Goal: Transaction & Acquisition: Purchase product/service

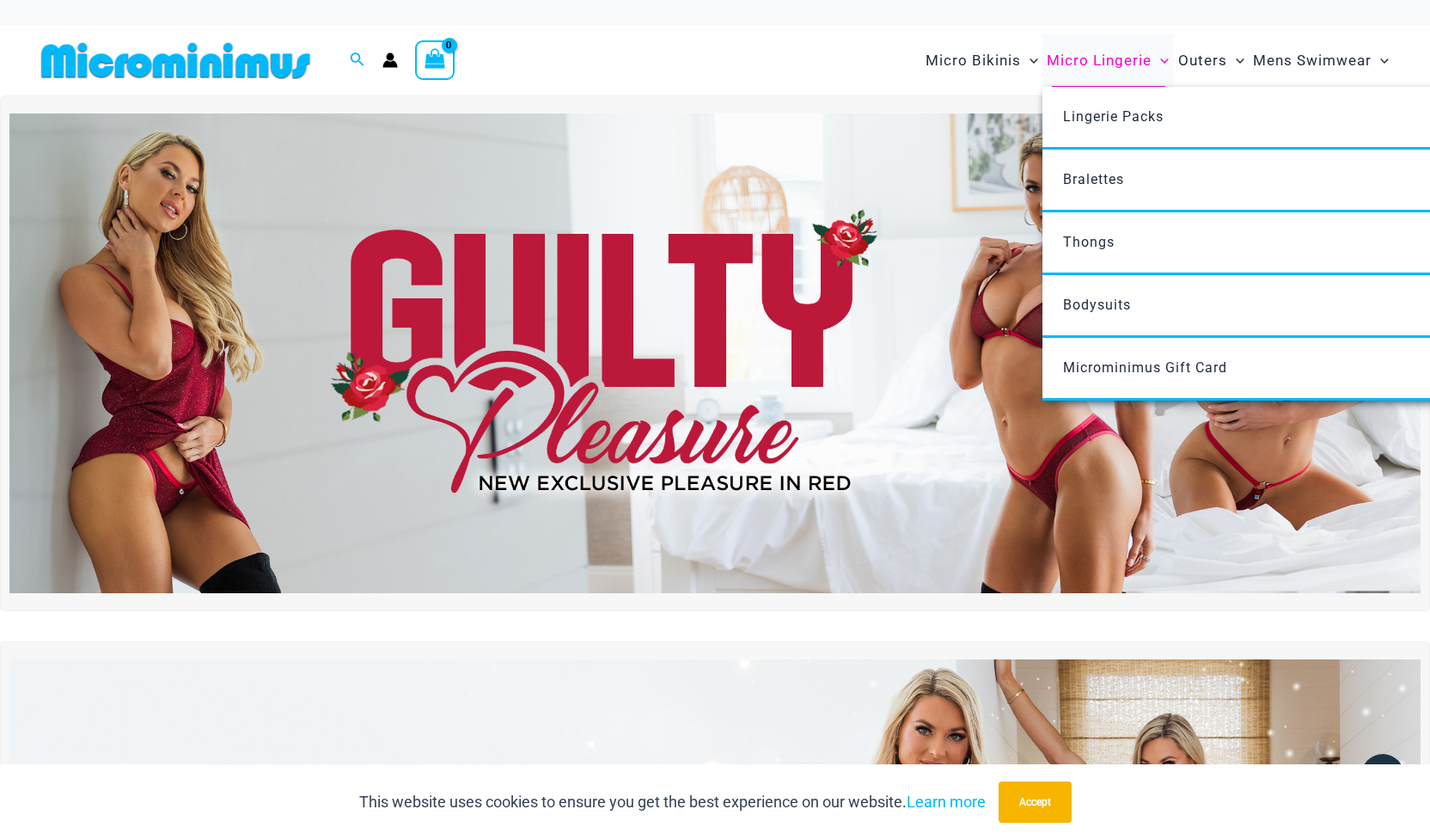
click at [1086, 60] on span "Micro Lingerie" at bounding box center [1099, 60] width 105 height 44
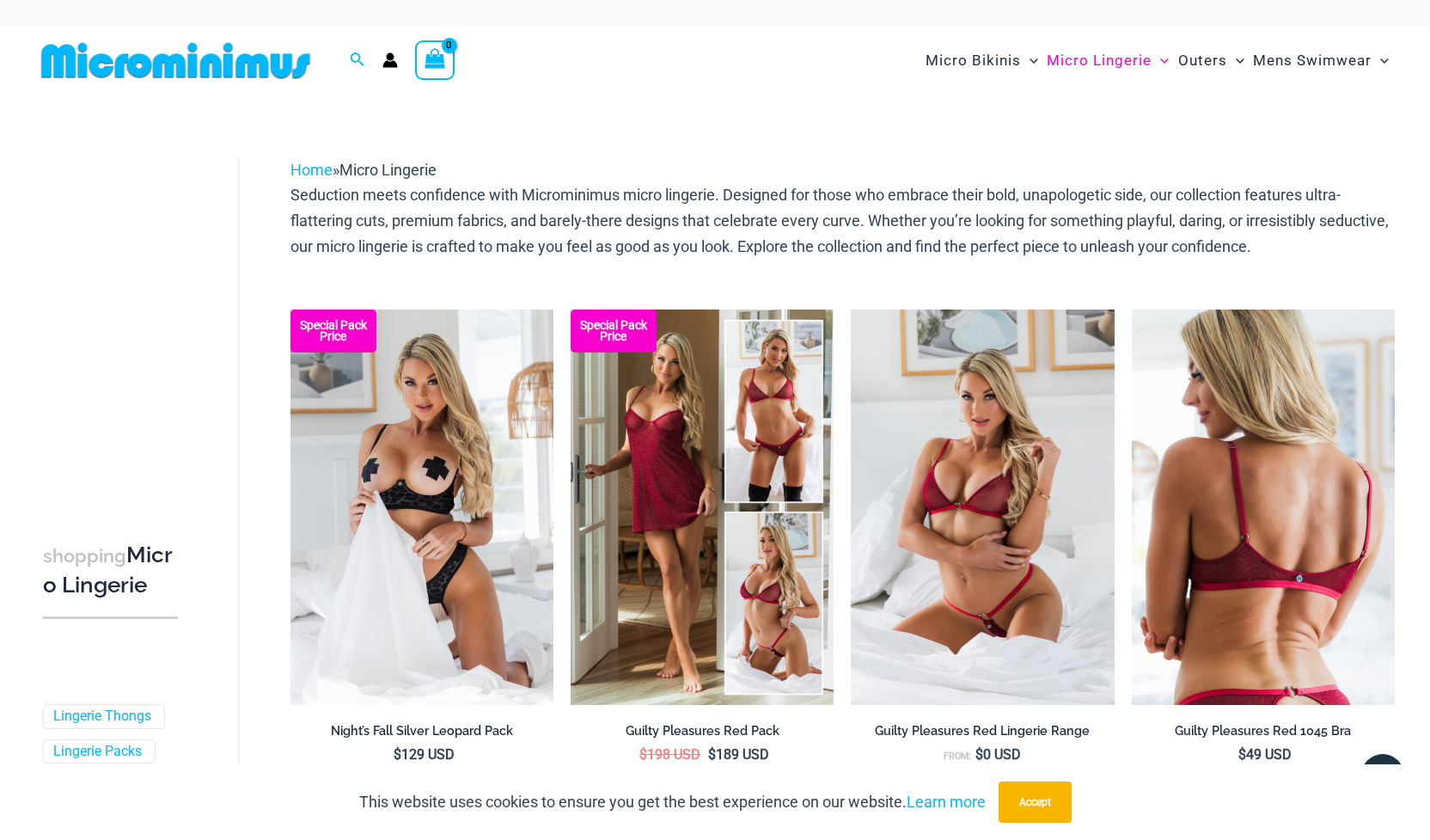
click at [1273, 625] on img at bounding box center [1264, 507] width 263 height 395
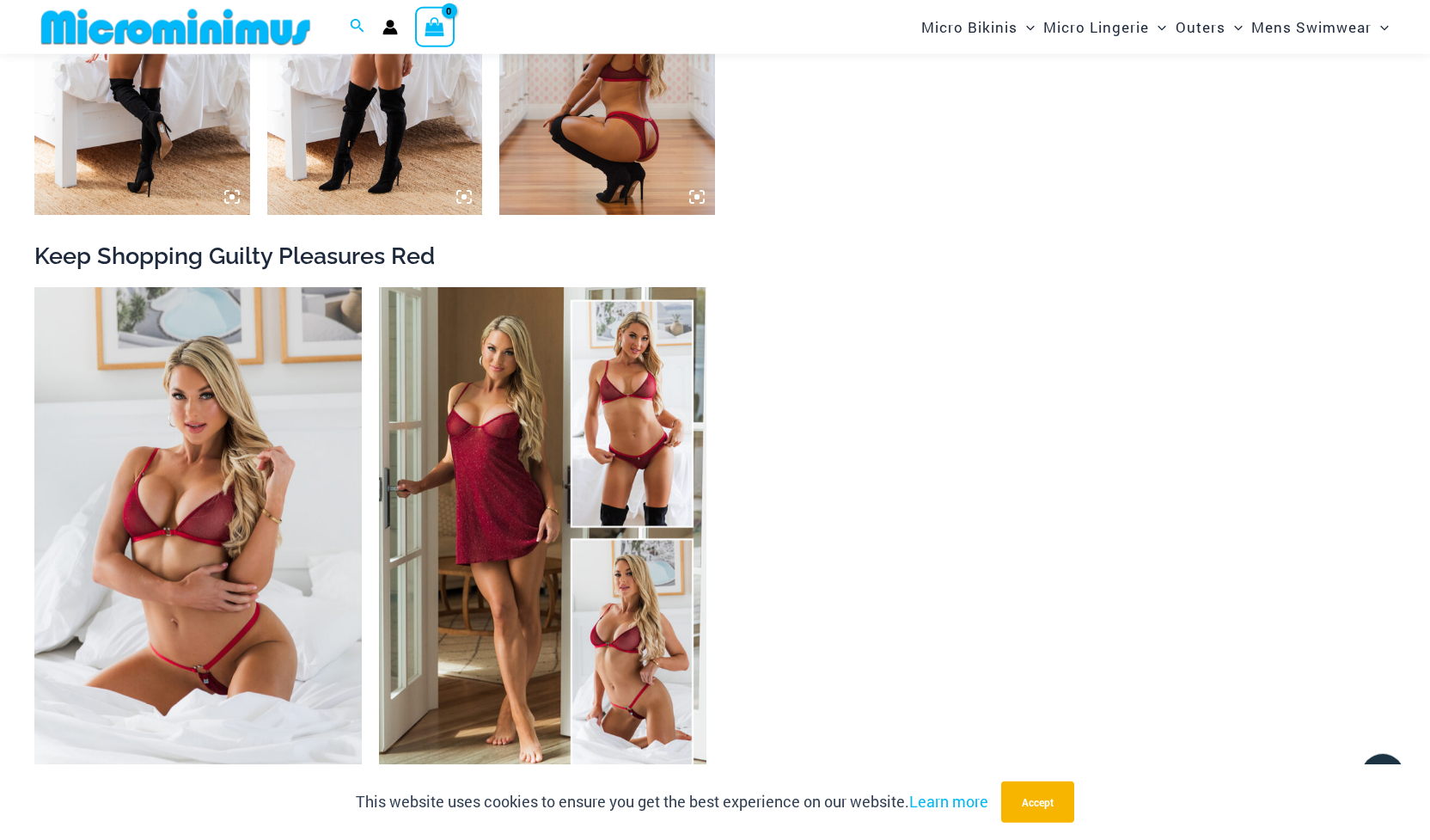
scroll to position [2078, 0]
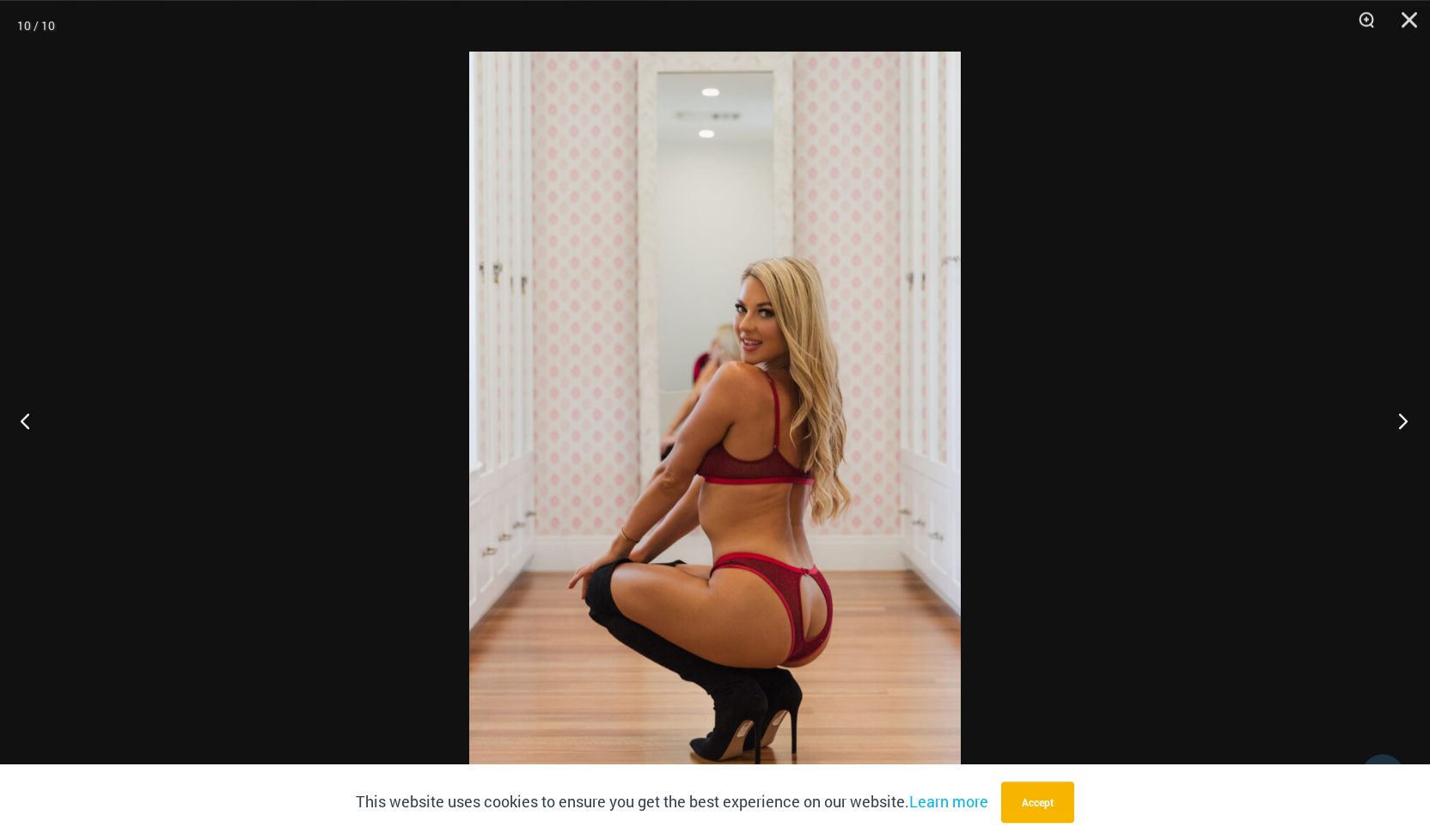
click at [1403, 425] on button "Next" at bounding box center [1398, 420] width 64 height 86
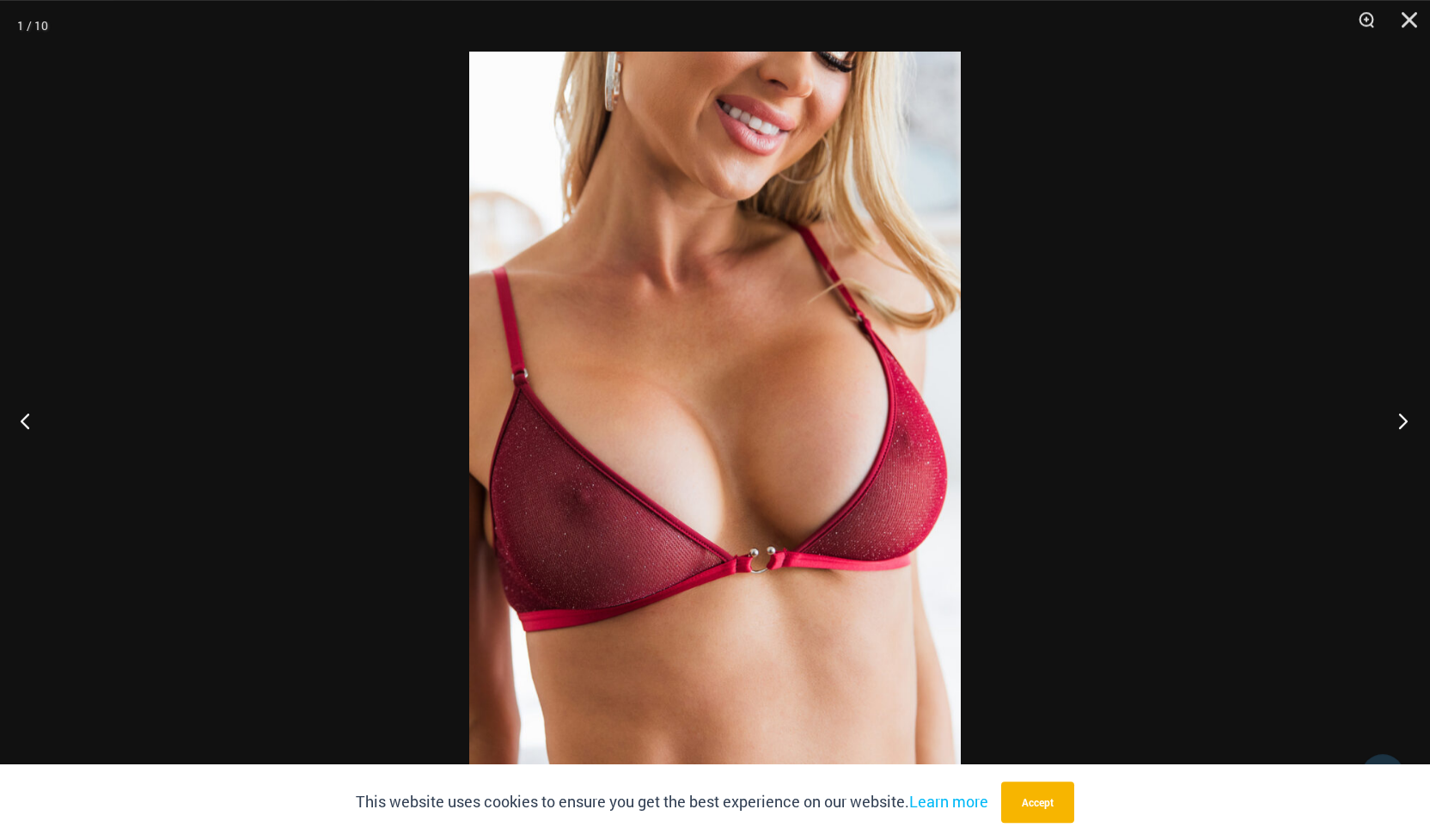
click at [1403, 425] on button "Next" at bounding box center [1398, 420] width 64 height 86
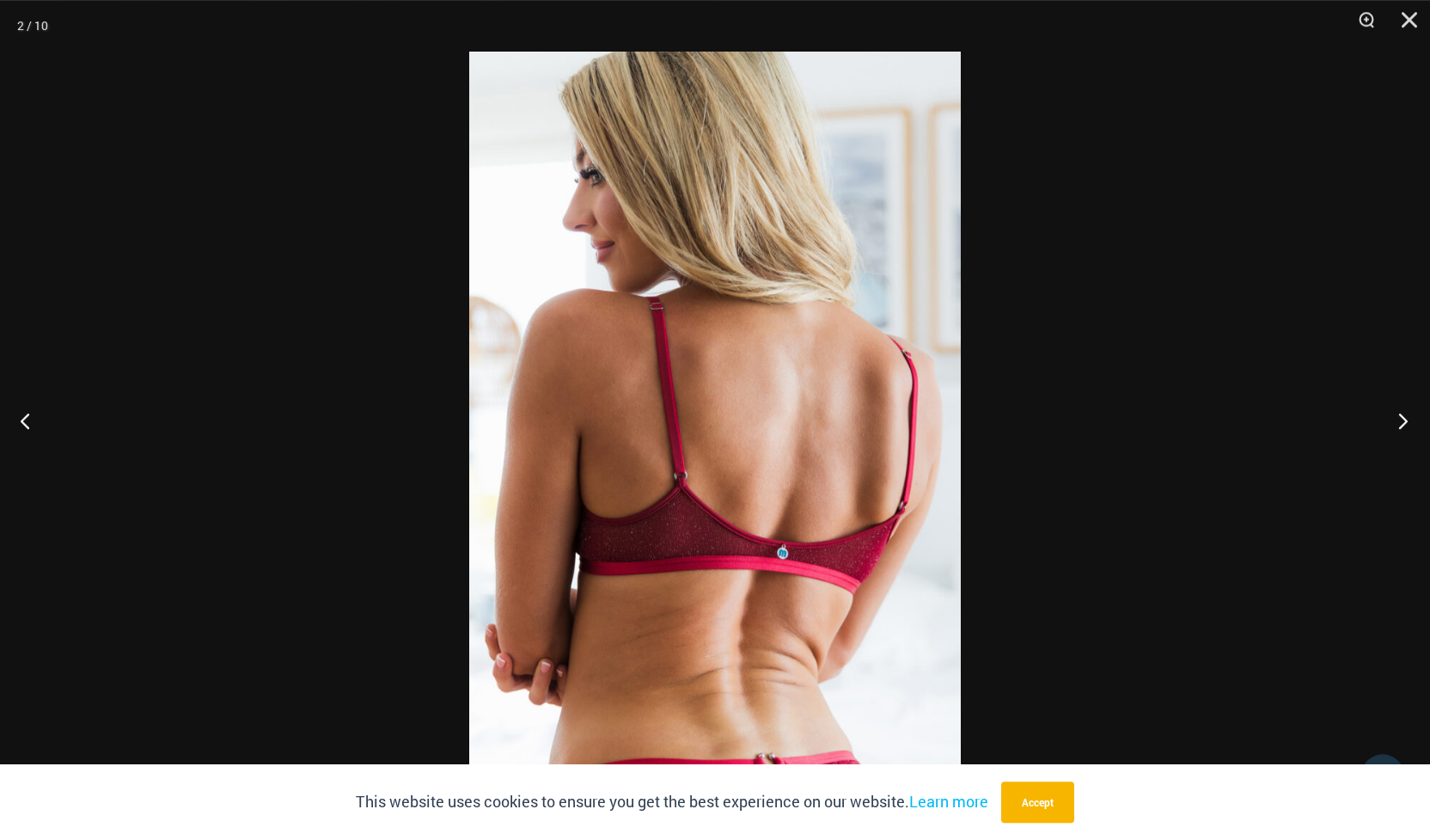
click at [1403, 425] on button "Next" at bounding box center [1398, 420] width 64 height 86
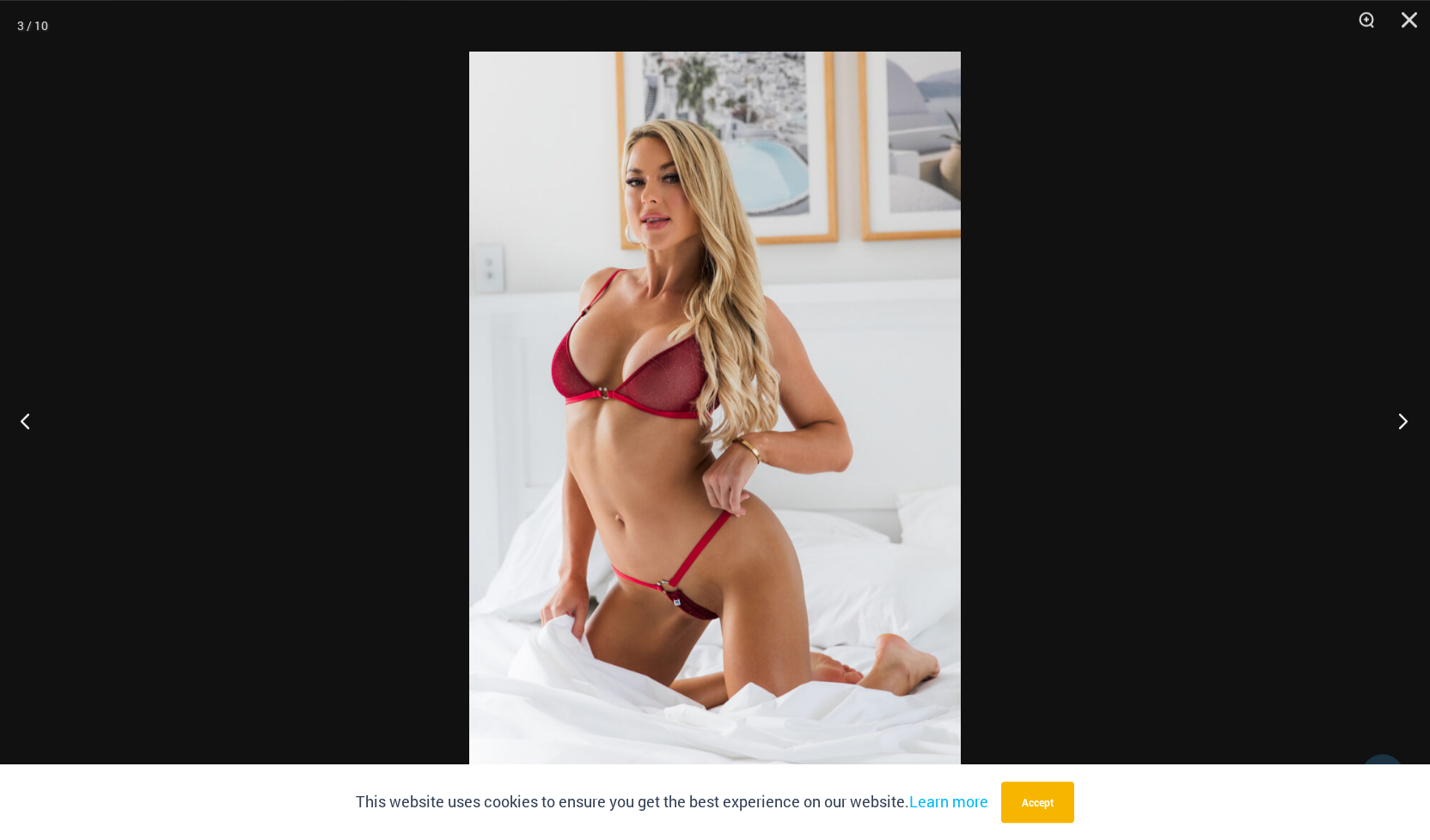
click at [1403, 425] on button "Next" at bounding box center [1398, 420] width 64 height 86
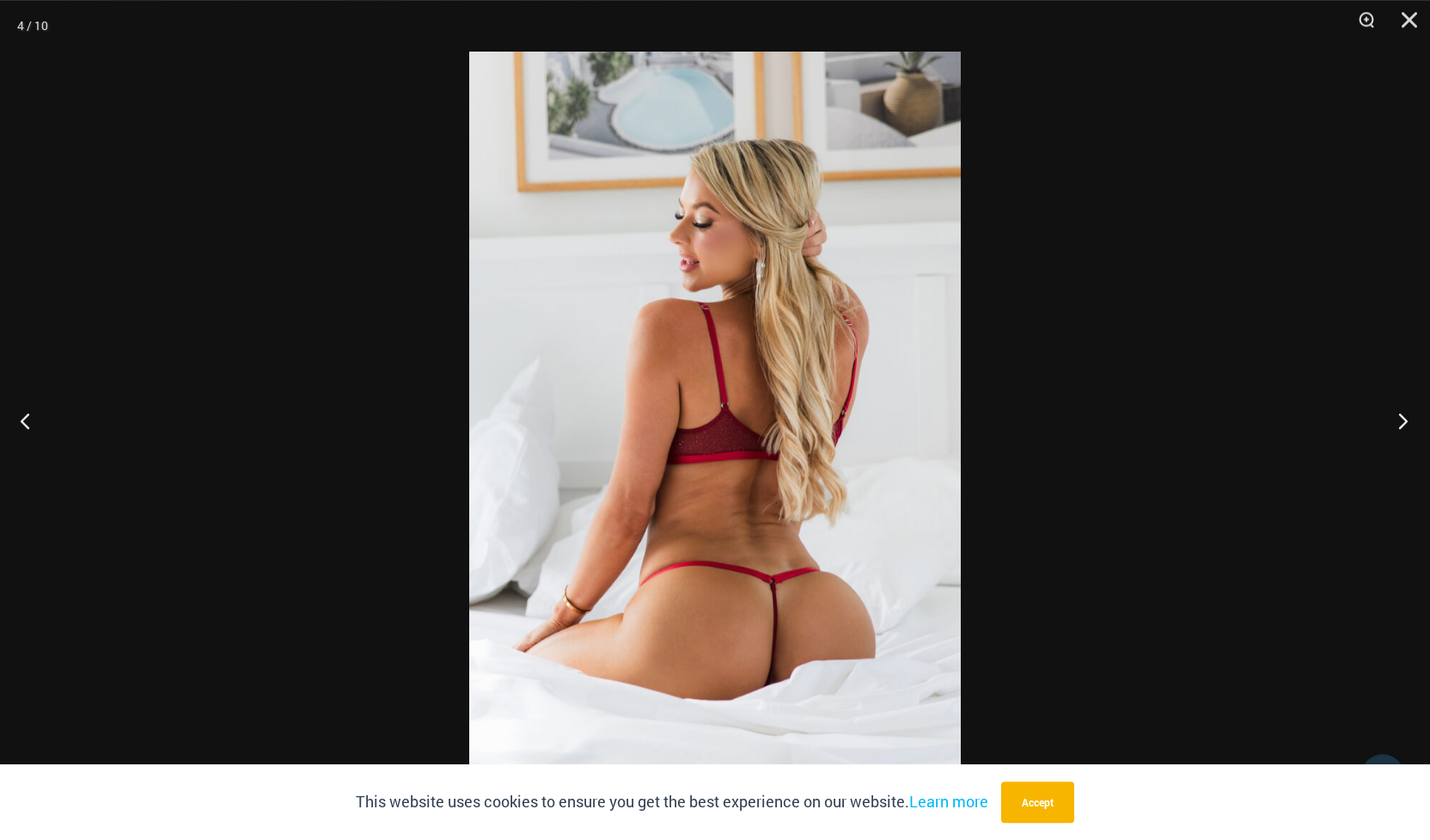
click at [1403, 425] on button "Next" at bounding box center [1398, 420] width 64 height 86
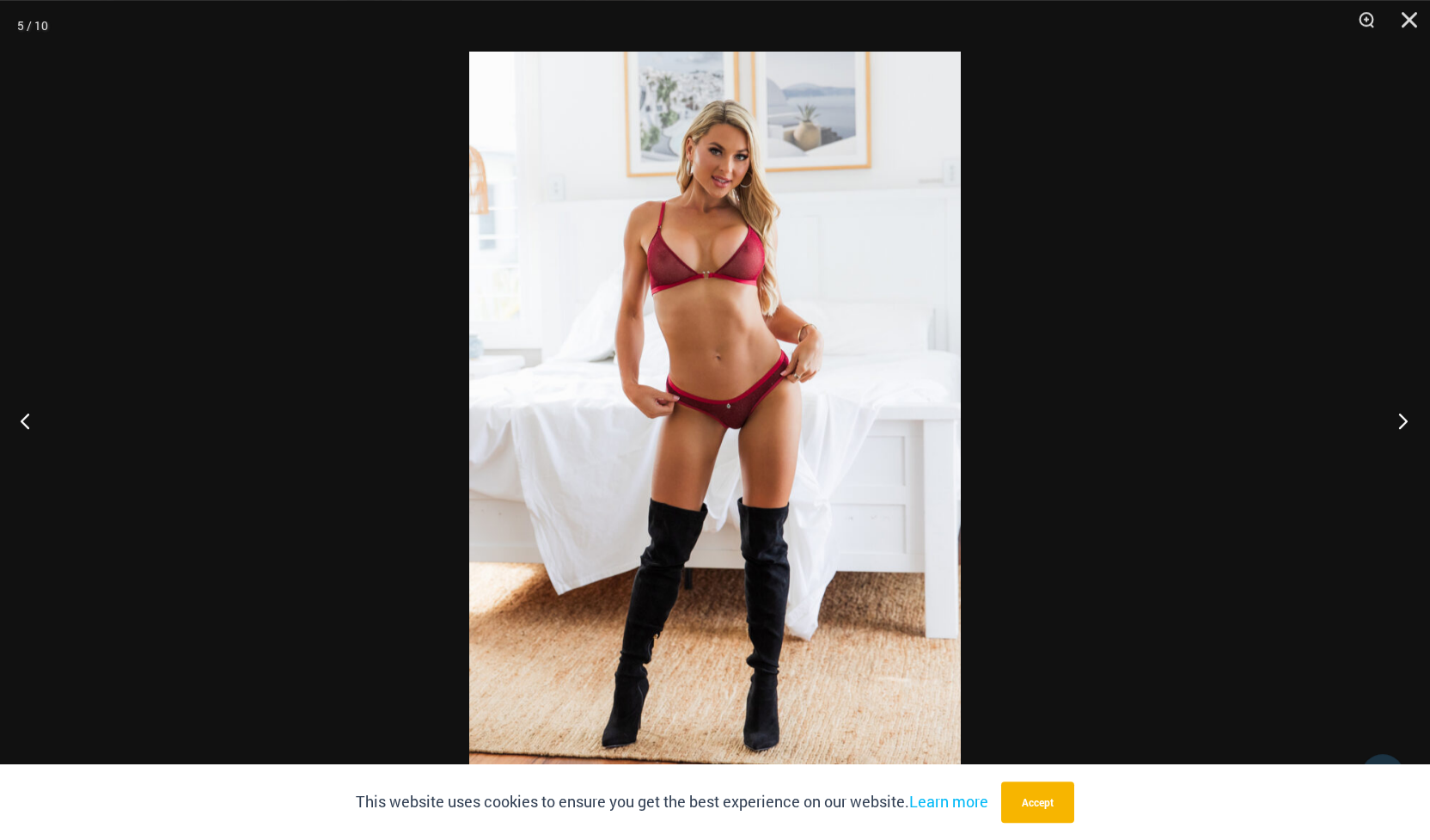
click at [1403, 425] on button "Next" at bounding box center [1398, 420] width 64 height 86
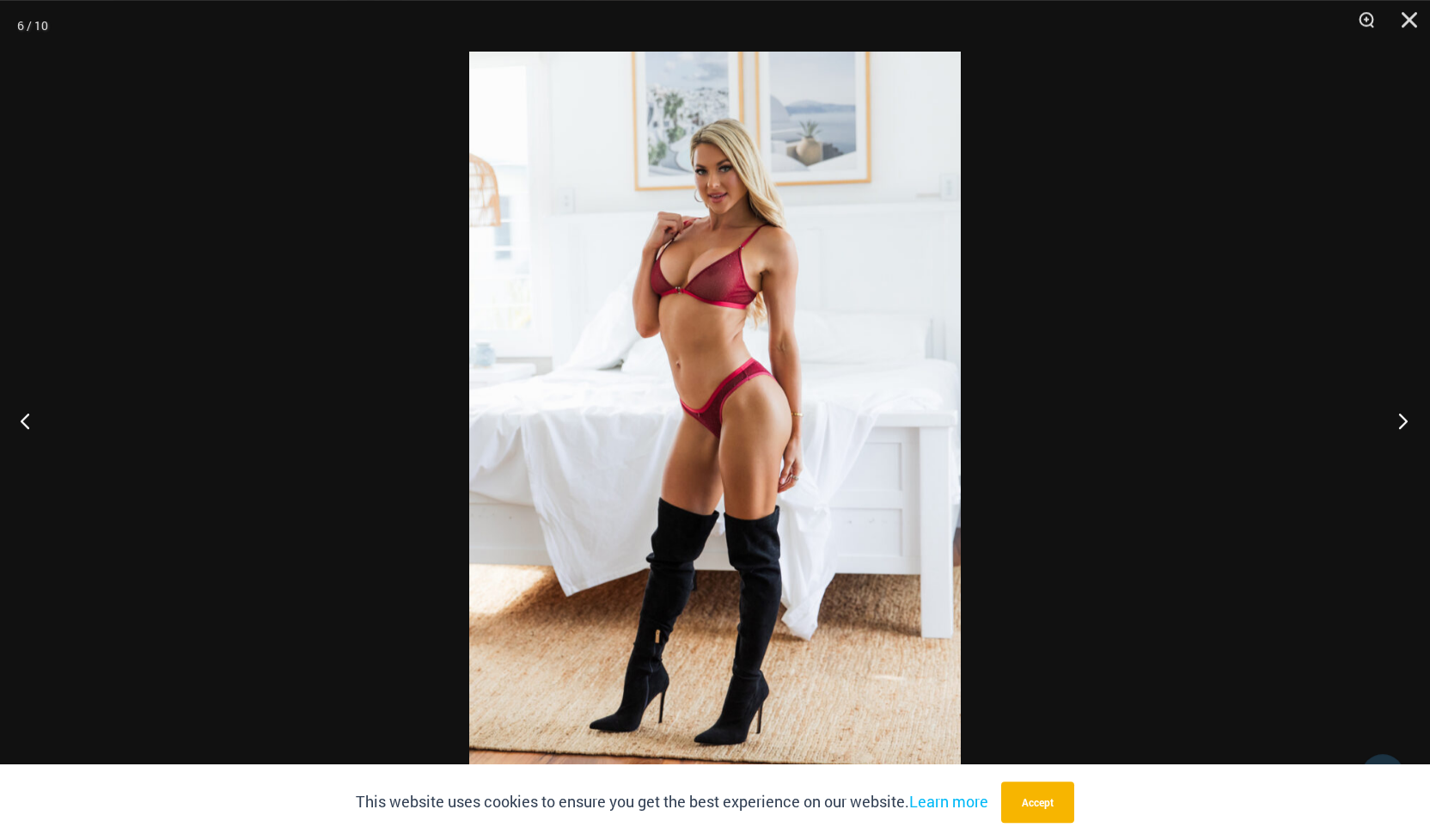
click at [1403, 425] on button "Next" at bounding box center [1398, 420] width 64 height 86
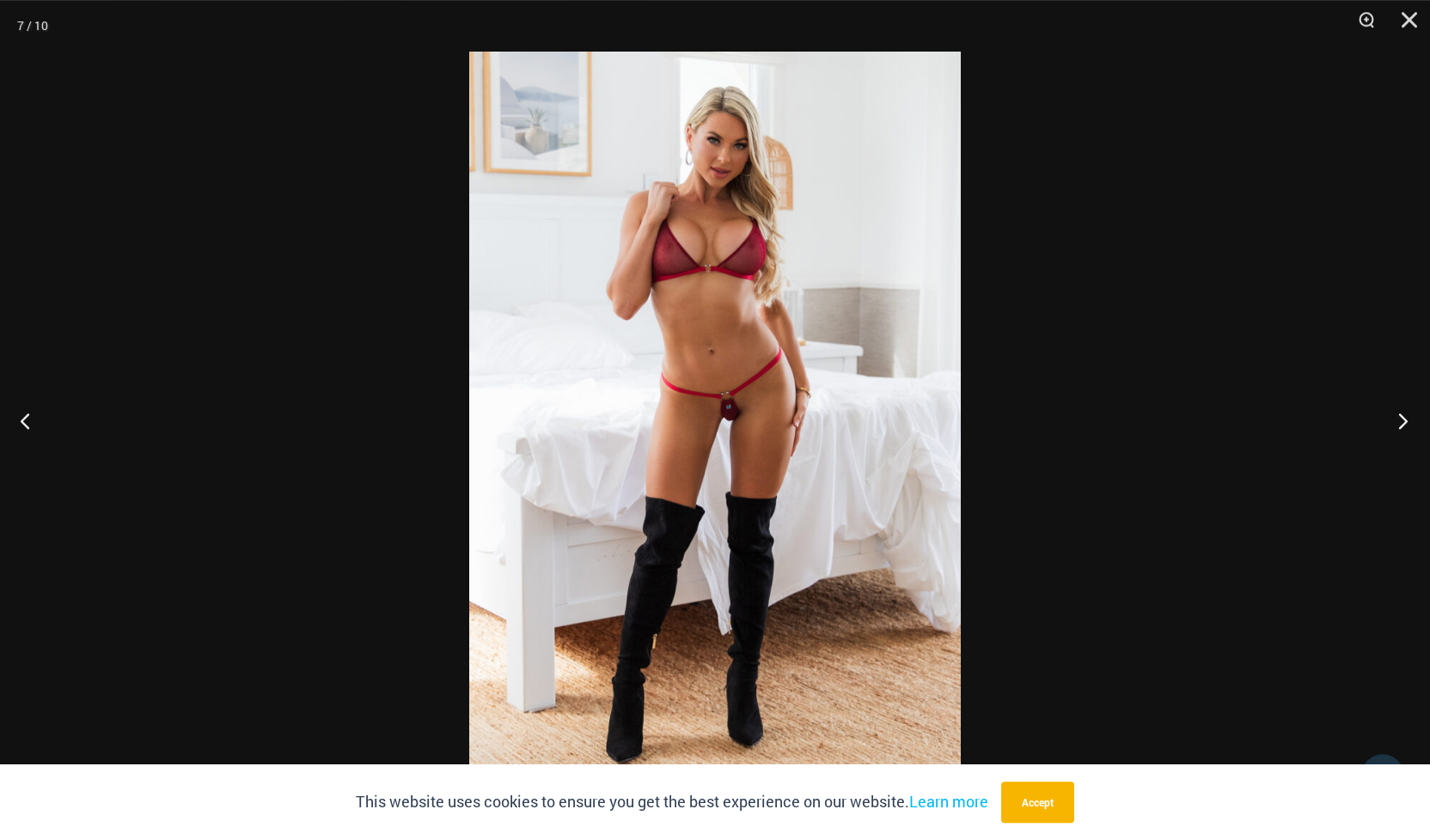
click at [1403, 425] on button "Next" at bounding box center [1398, 420] width 64 height 86
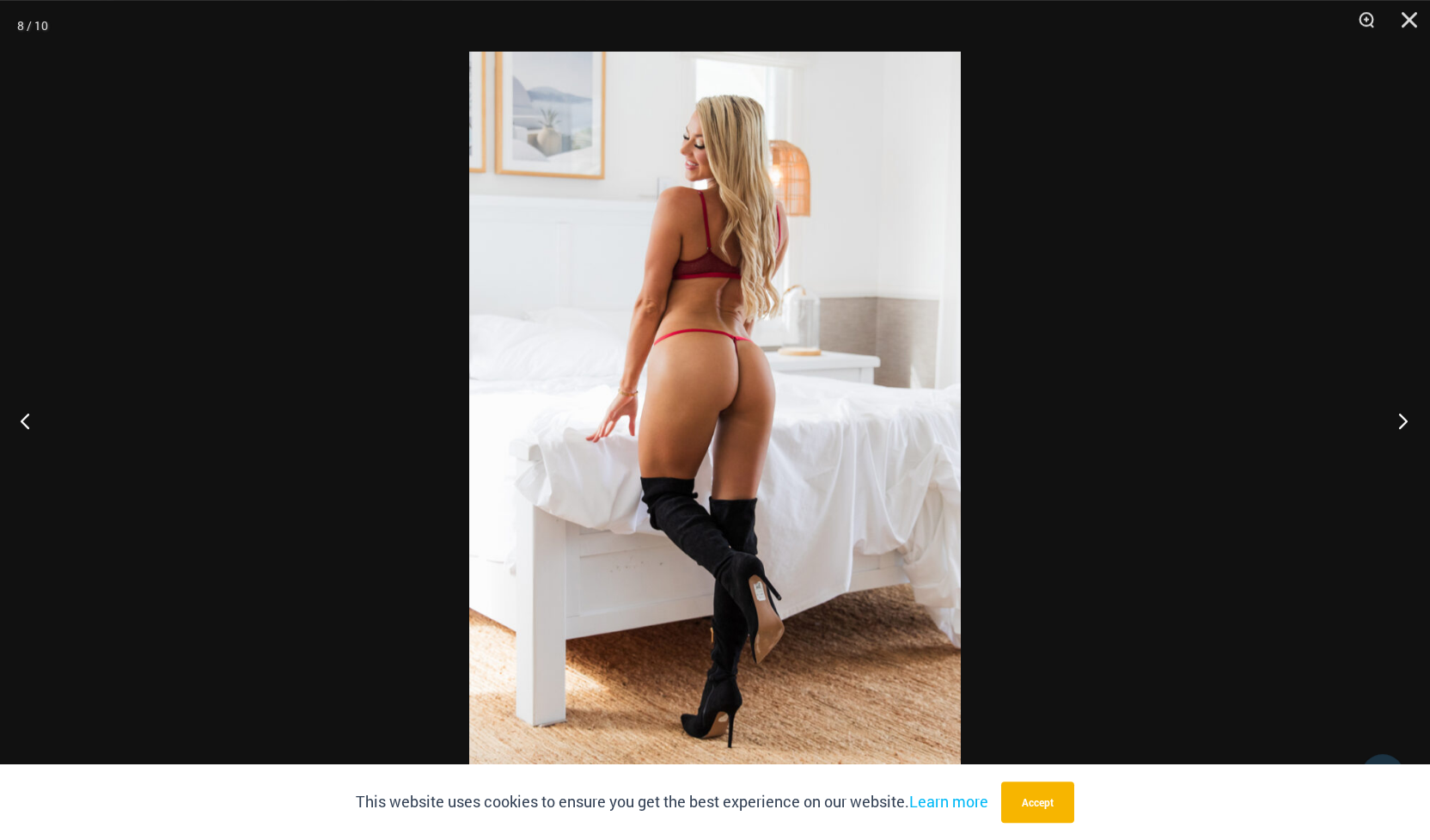
click at [1403, 425] on button "Next" at bounding box center [1398, 420] width 64 height 86
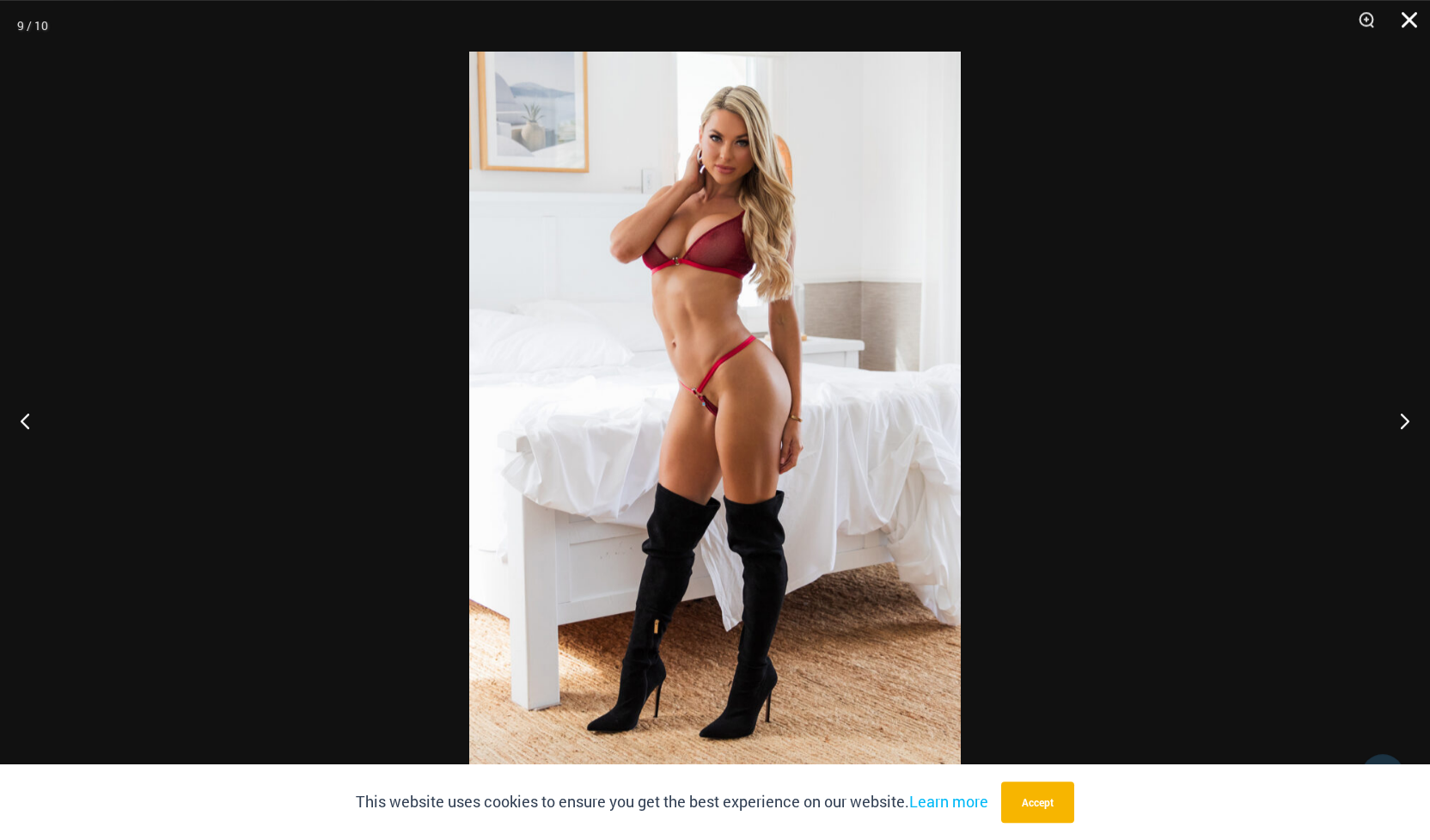
click at [1407, 24] on button "Close" at bounding box center [1404, 25] width 43 height 52
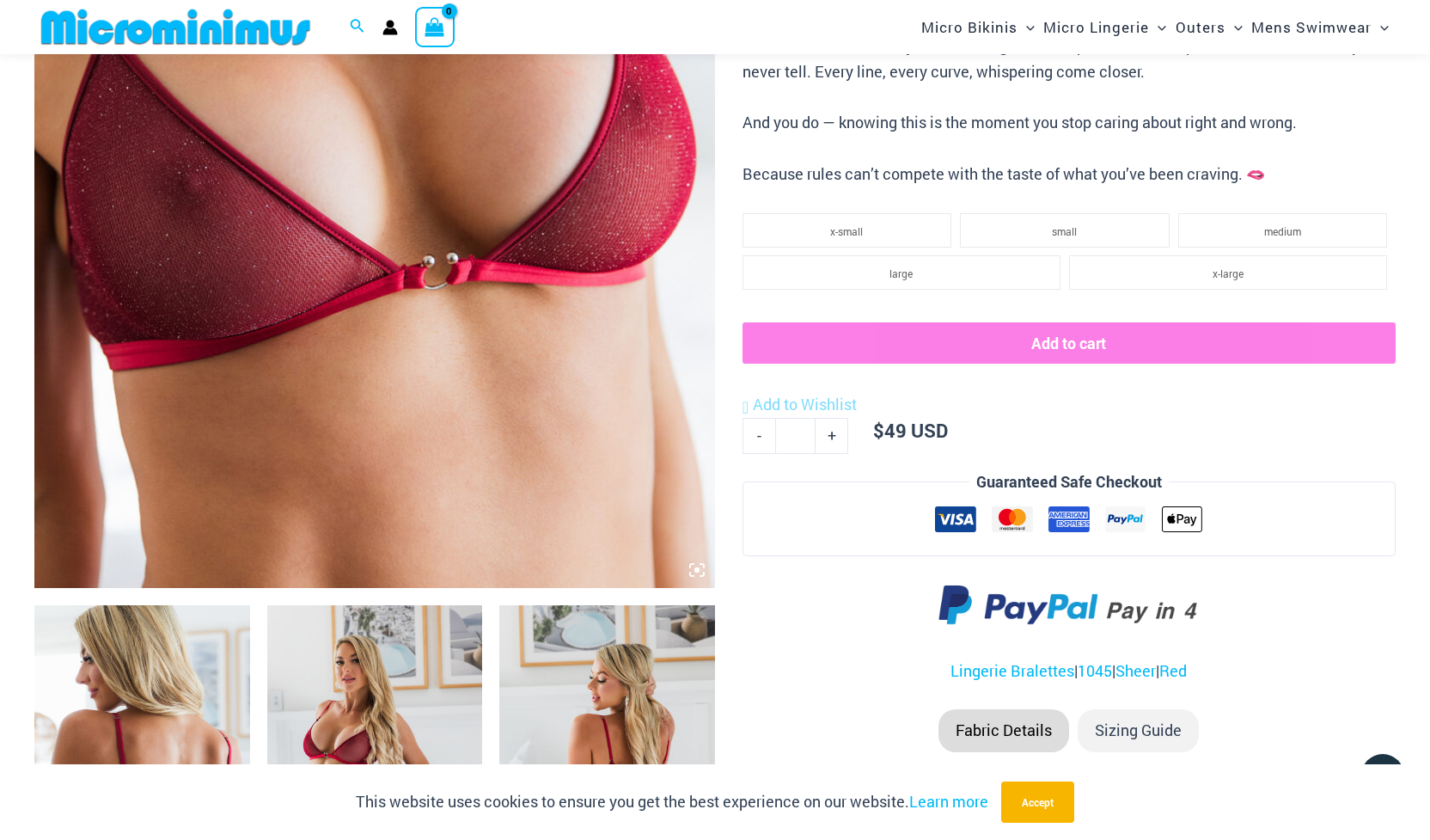
scroll to position [502, 0]
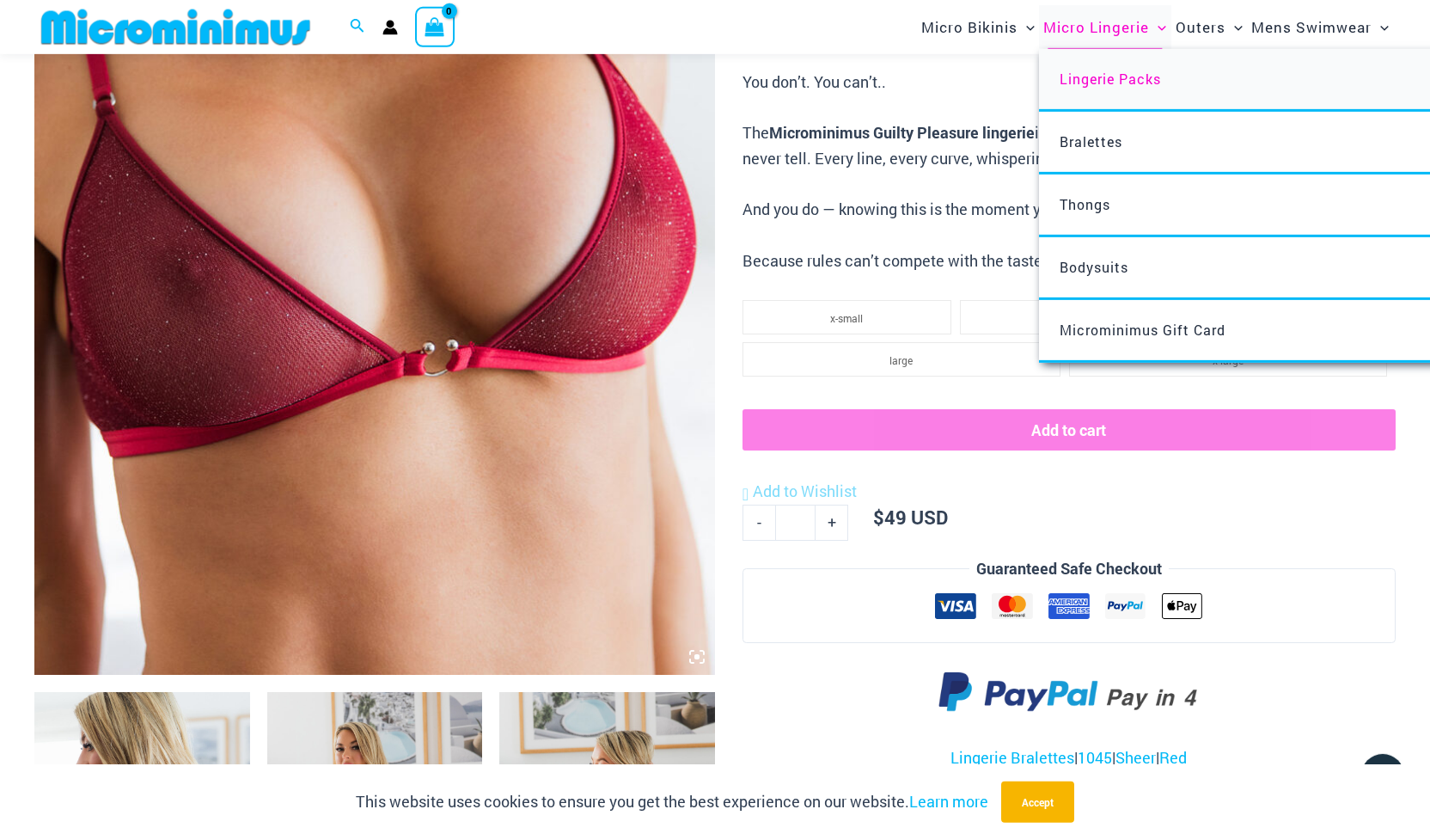
click at [1079, 71] on span "Lingerie Packs" at bounding box center [1111, 79] width 101 height 18
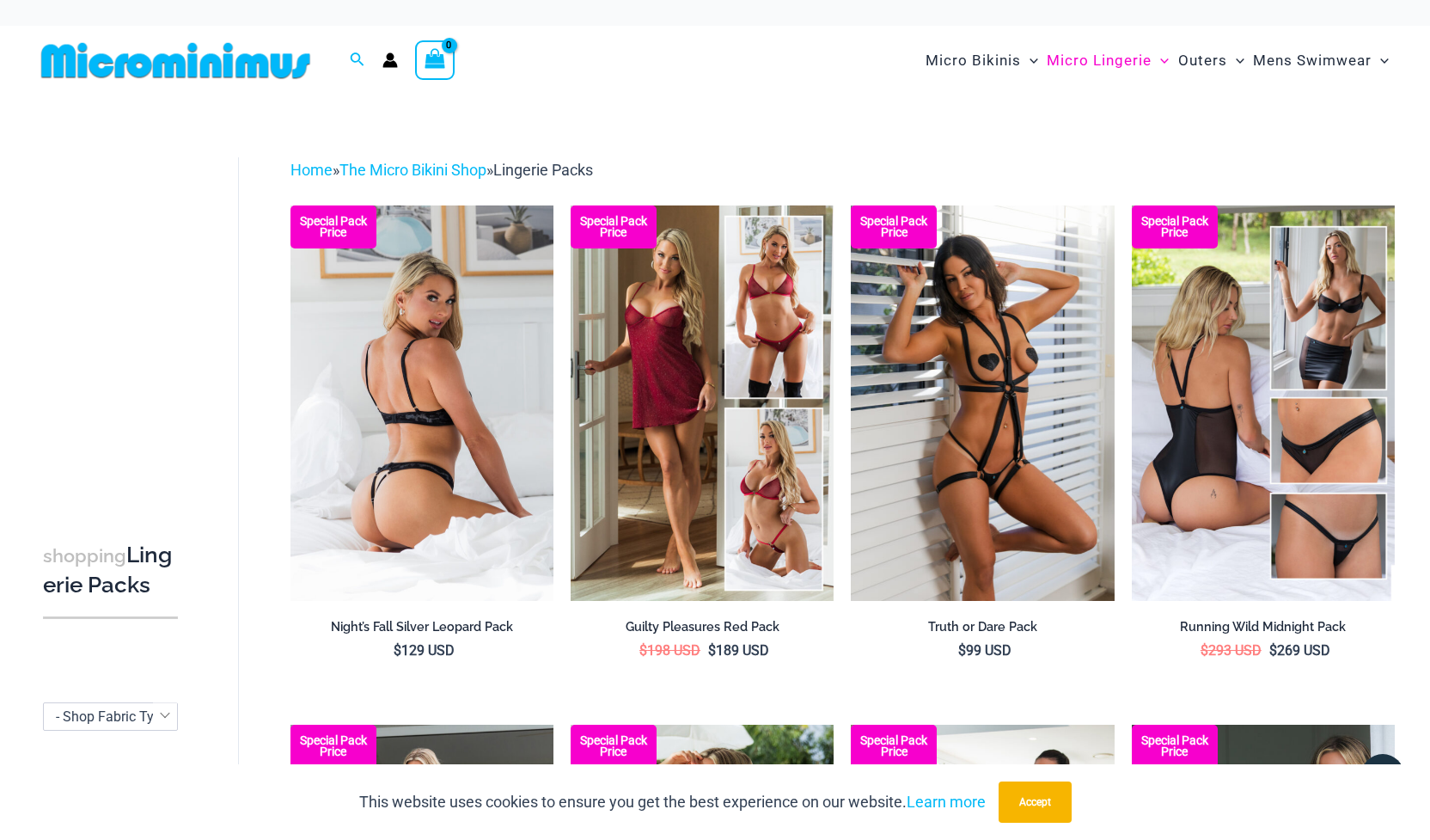
click at [430, 453] on img at bounding box center [422, 403] width 263 height 395
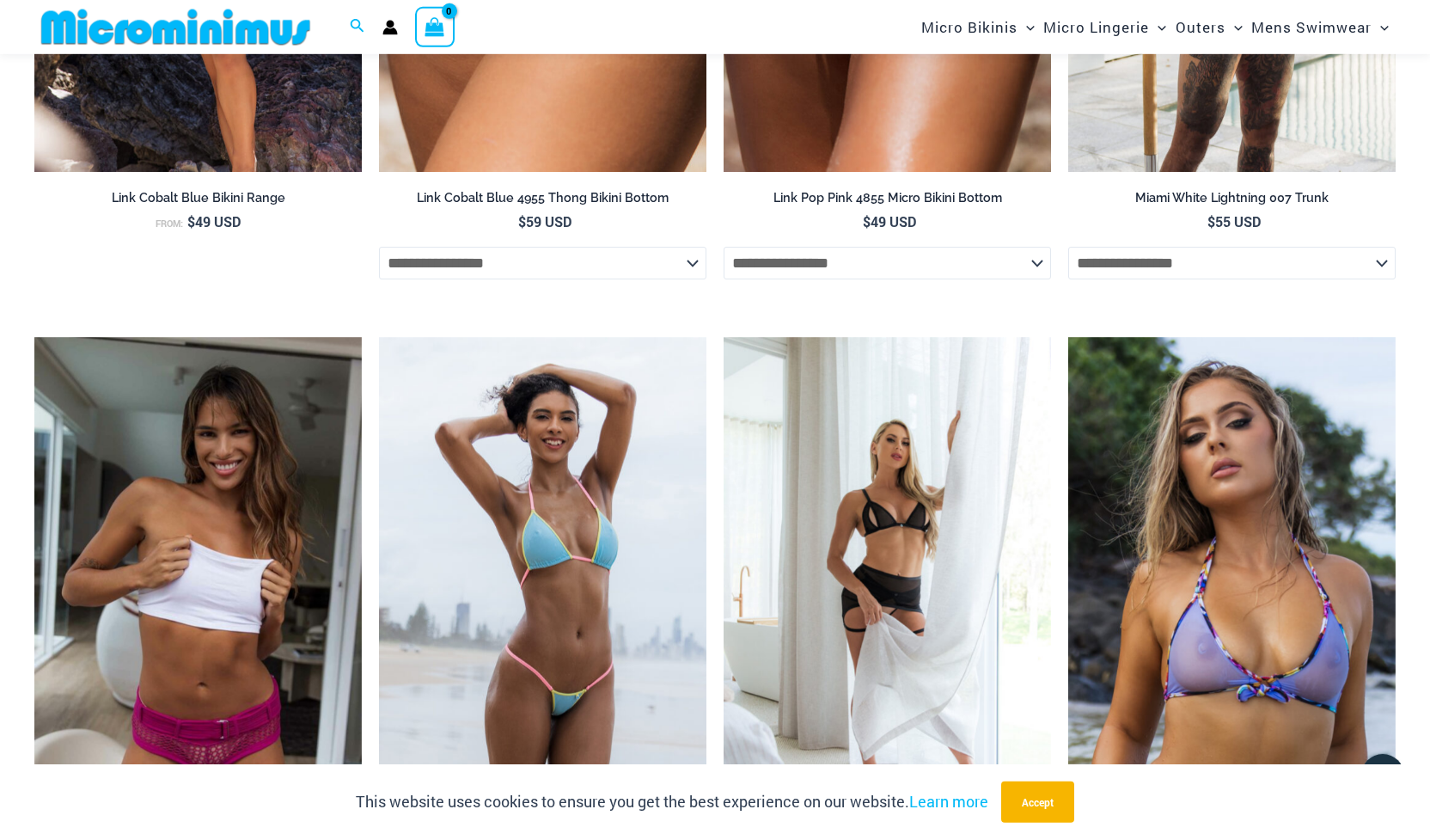
scroll to position [3437, 0]
